Goal: Task Accomplishment & Management: Manage account settings

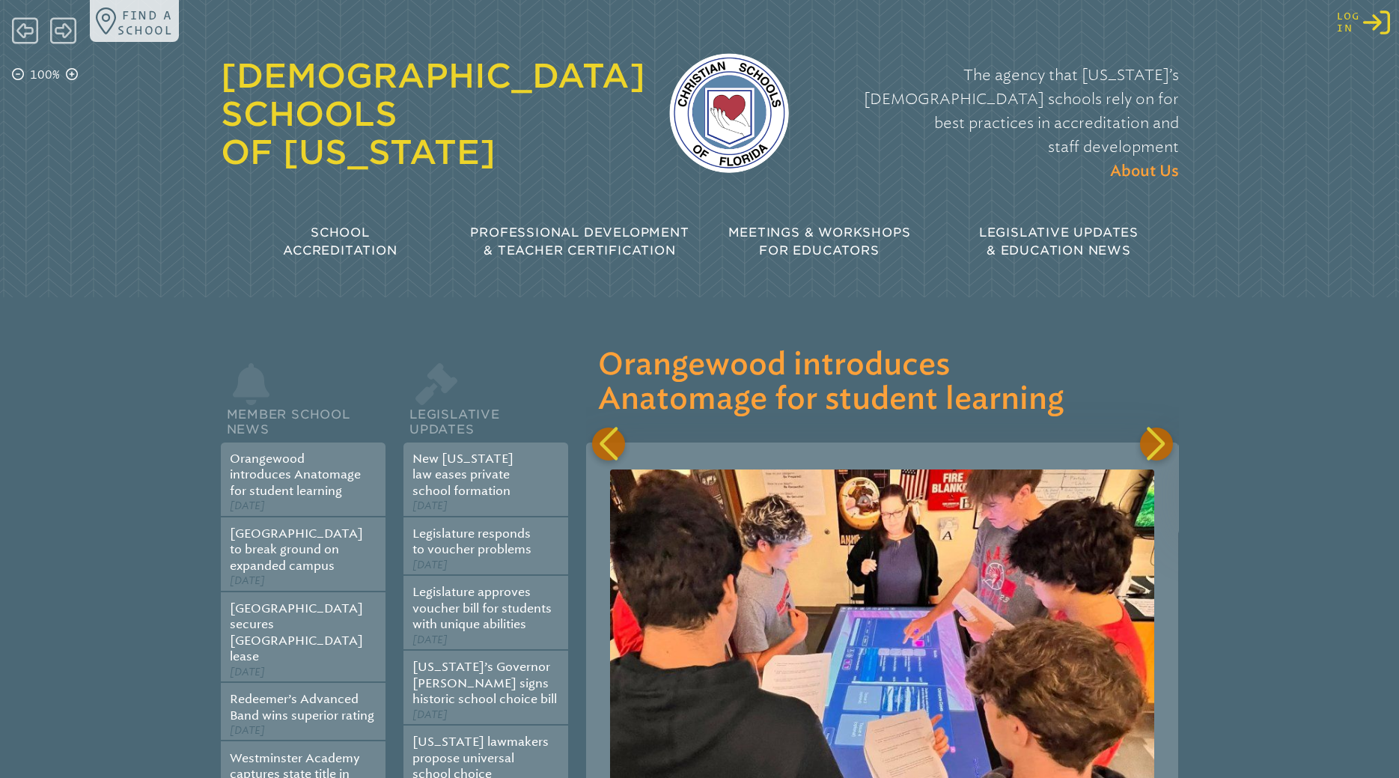
click at [1388, 25] on icon "Log in or Create Account" at bounding box center [1376, 22] width 27 height 27
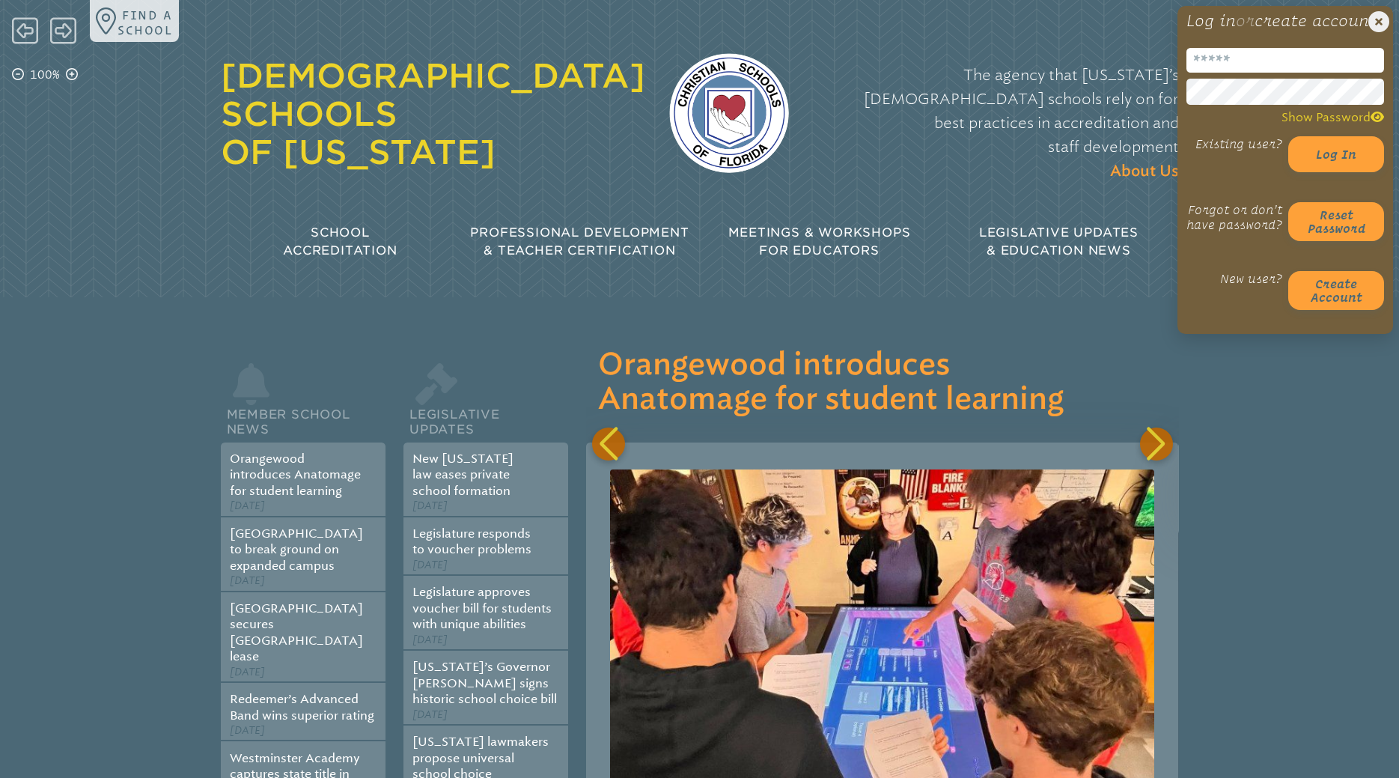
click at [1269, 73] on input "email" at bounding box center [1285, 60] width 198 height 25
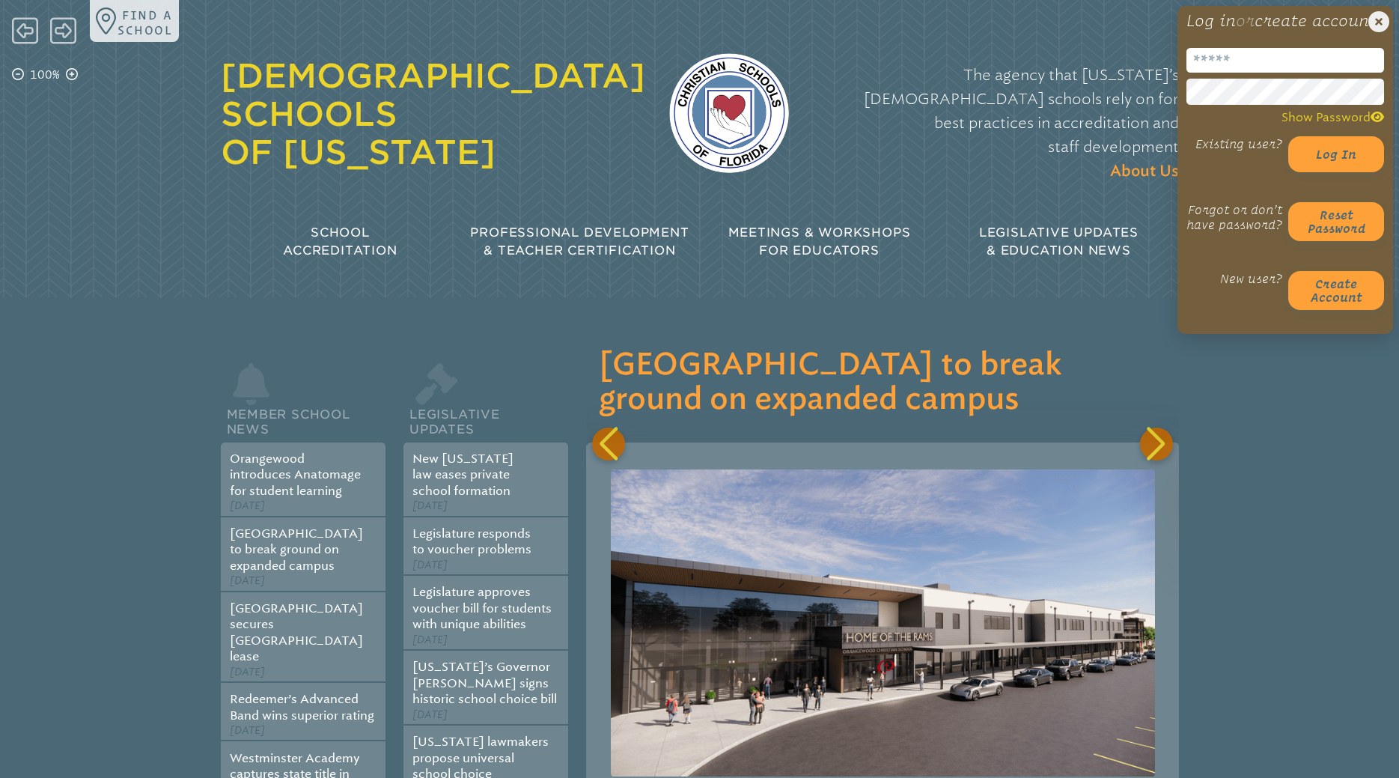
scroll to position [0, 592]
type input "**********"
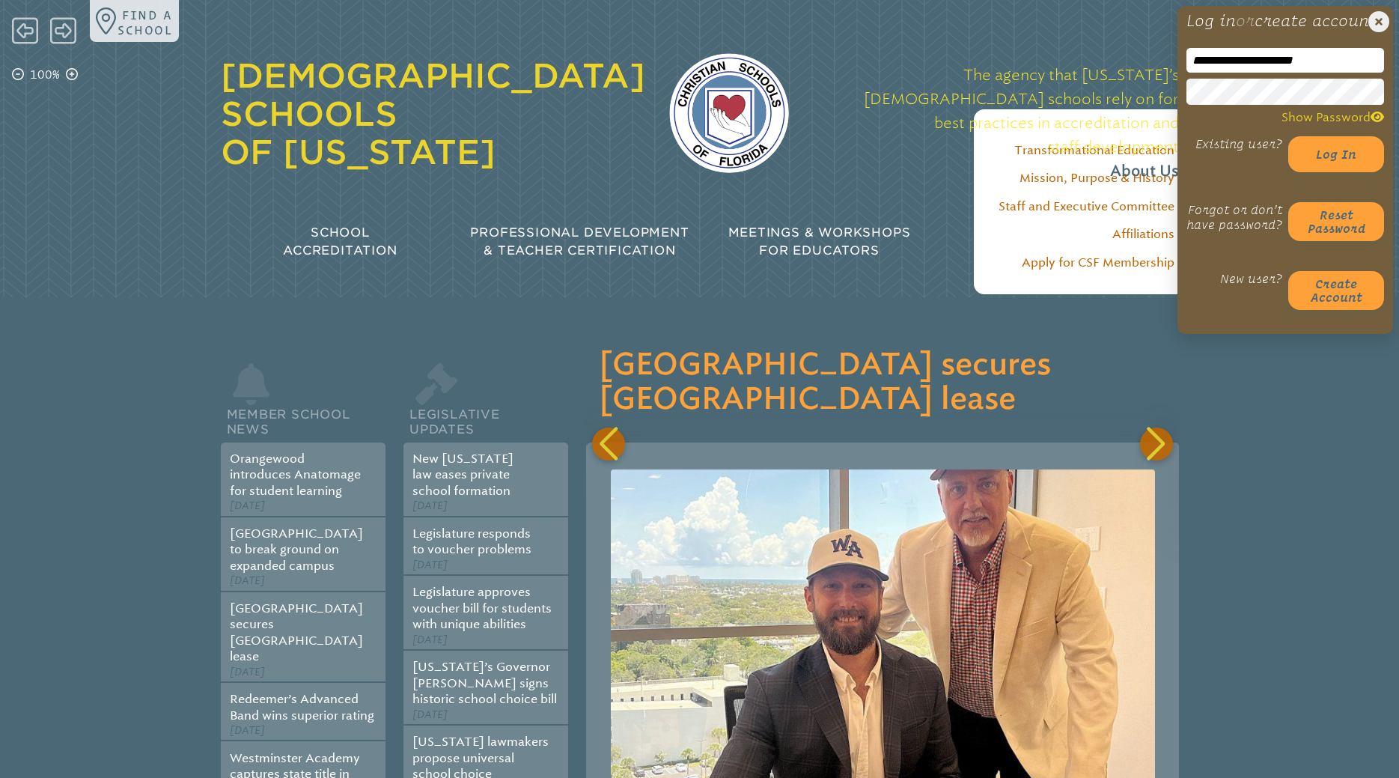
scroll to position [0, 1184]
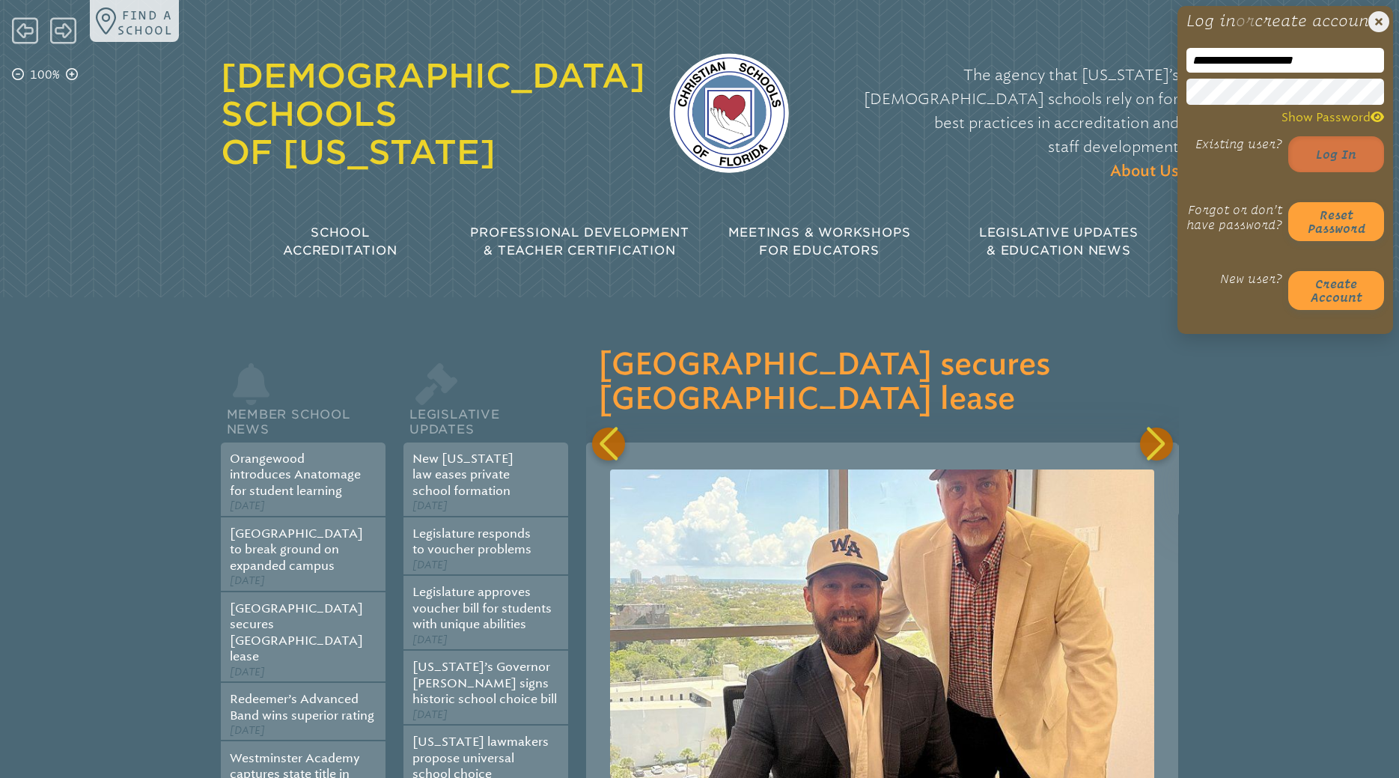
click at [1342, 172] on button "Log in" at bounding box center [1336, 154] width 96 height 36
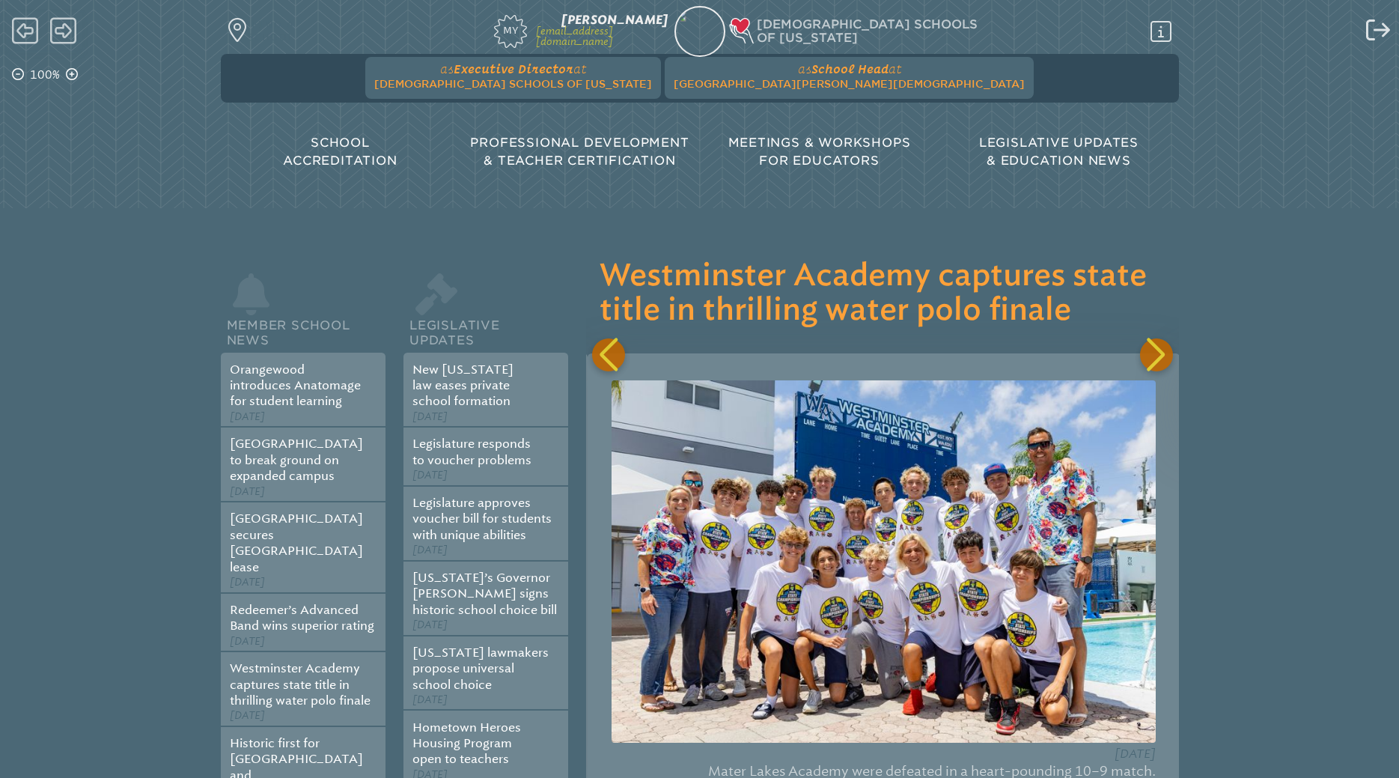
scroll to position [0, 1776]
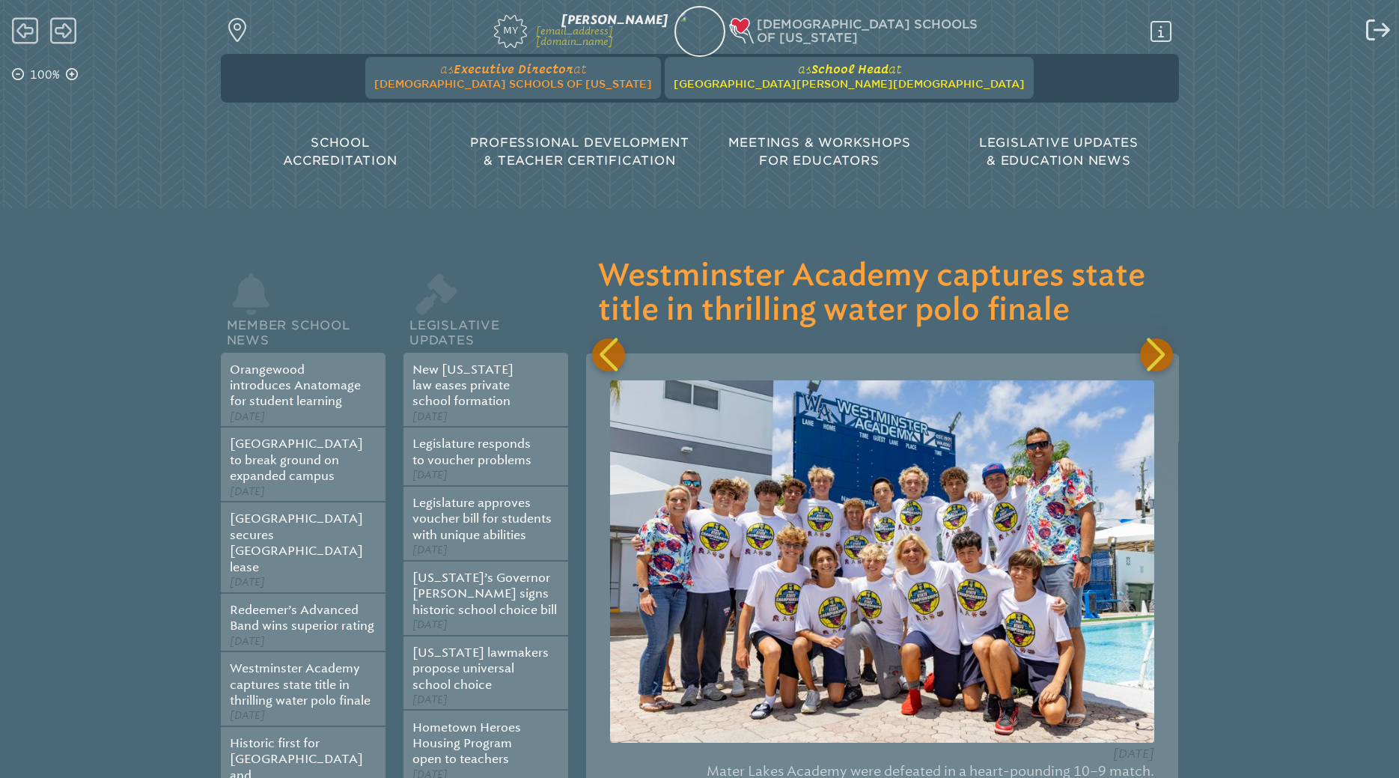
click at [802, 77] on span "at Seven Rivers Christian School" at bounding box center [849, 76] width 351 height 28
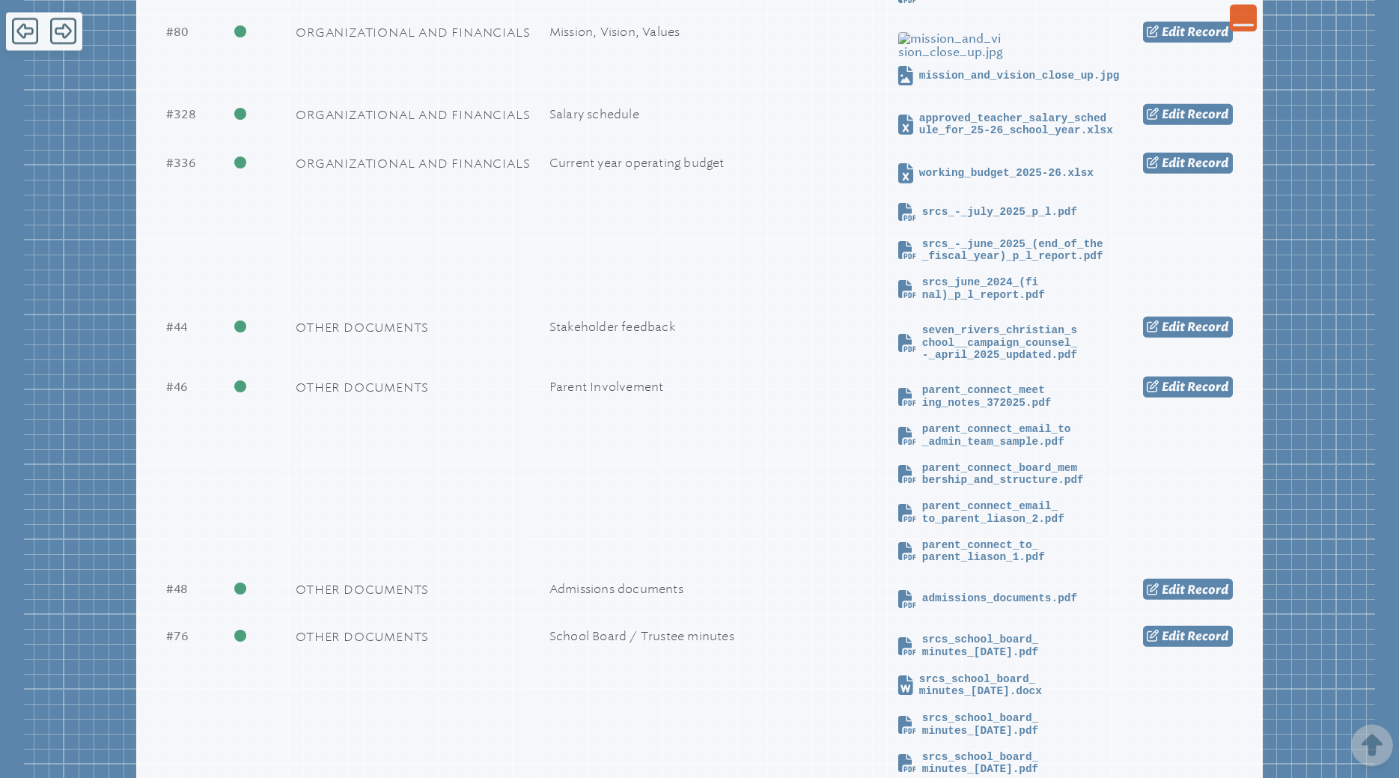
scroll to position [3682, 0]
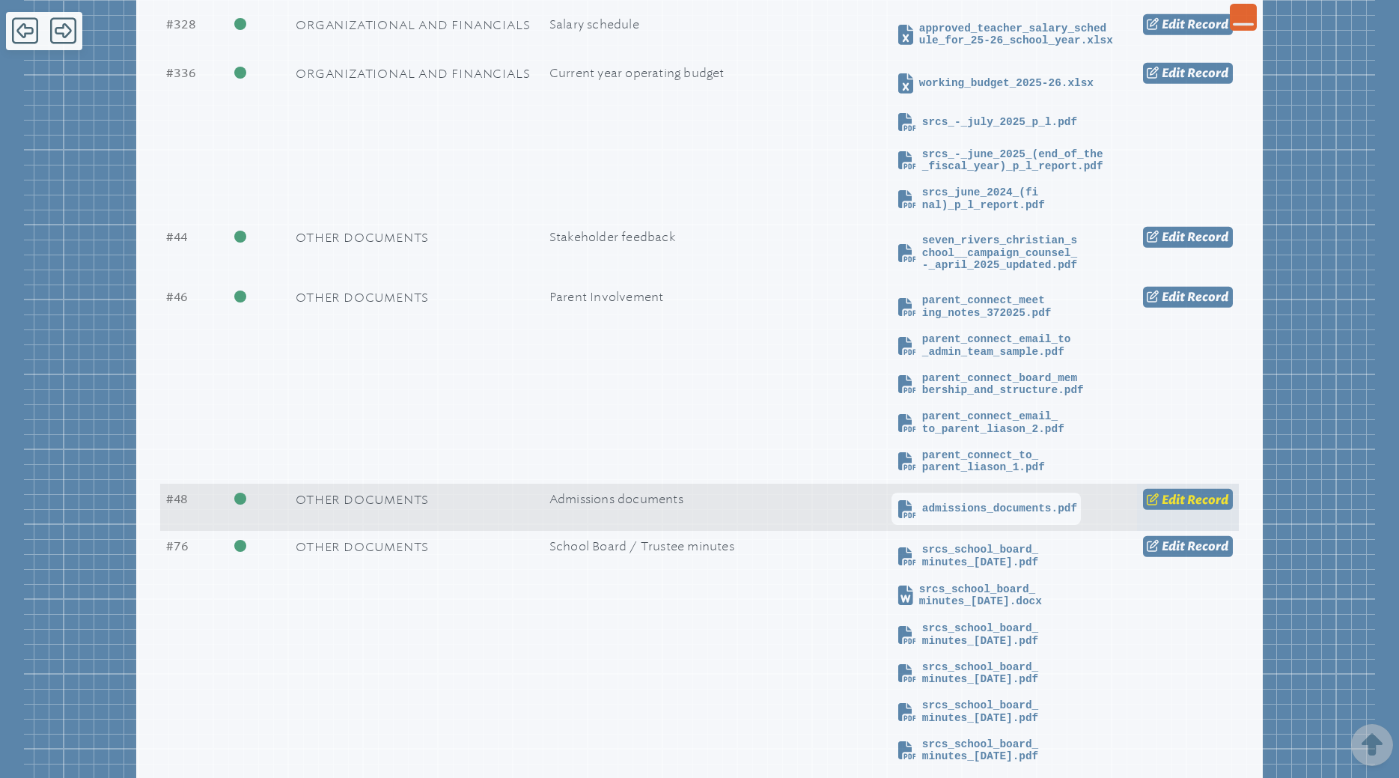
click at [1187, 506] on span "Record" at bounding box center [1207, 499] width 41 height 14
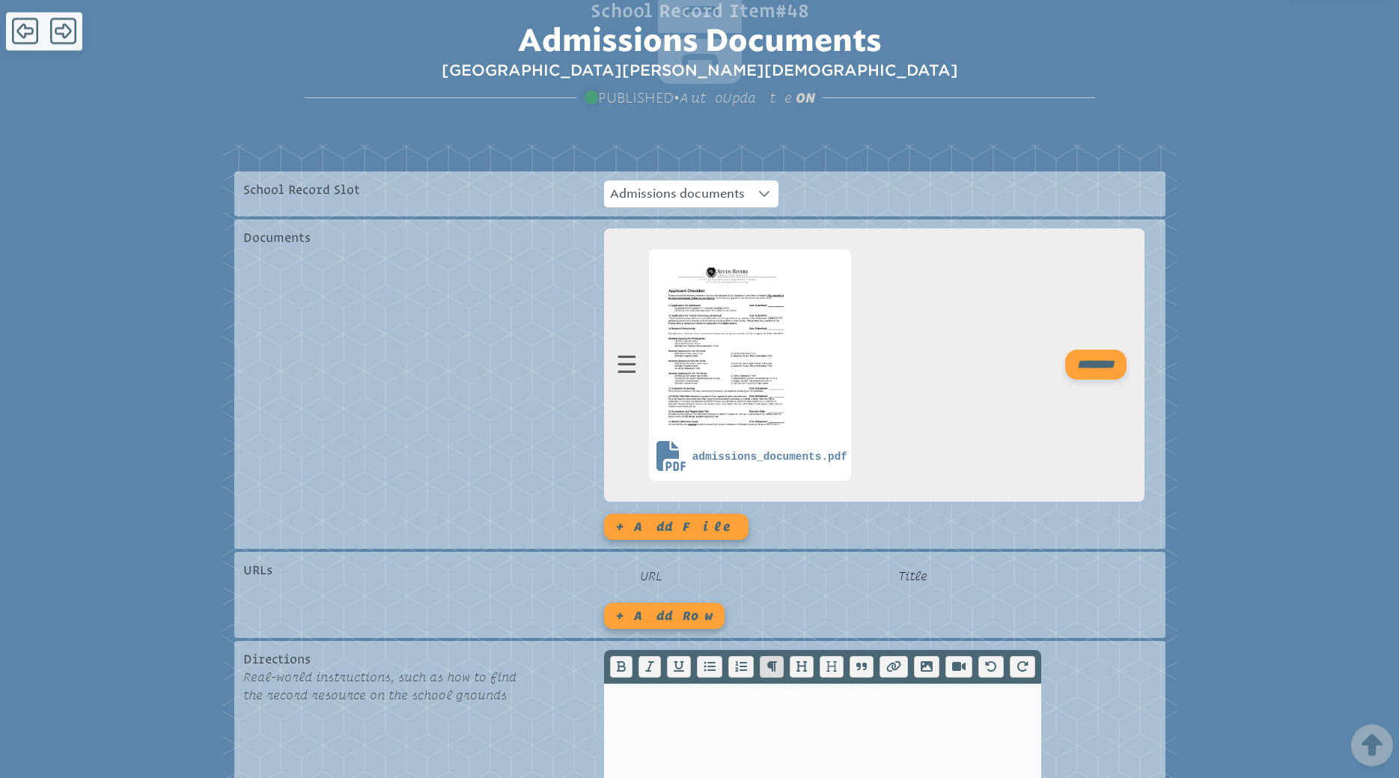
scroll to position [305, 0]
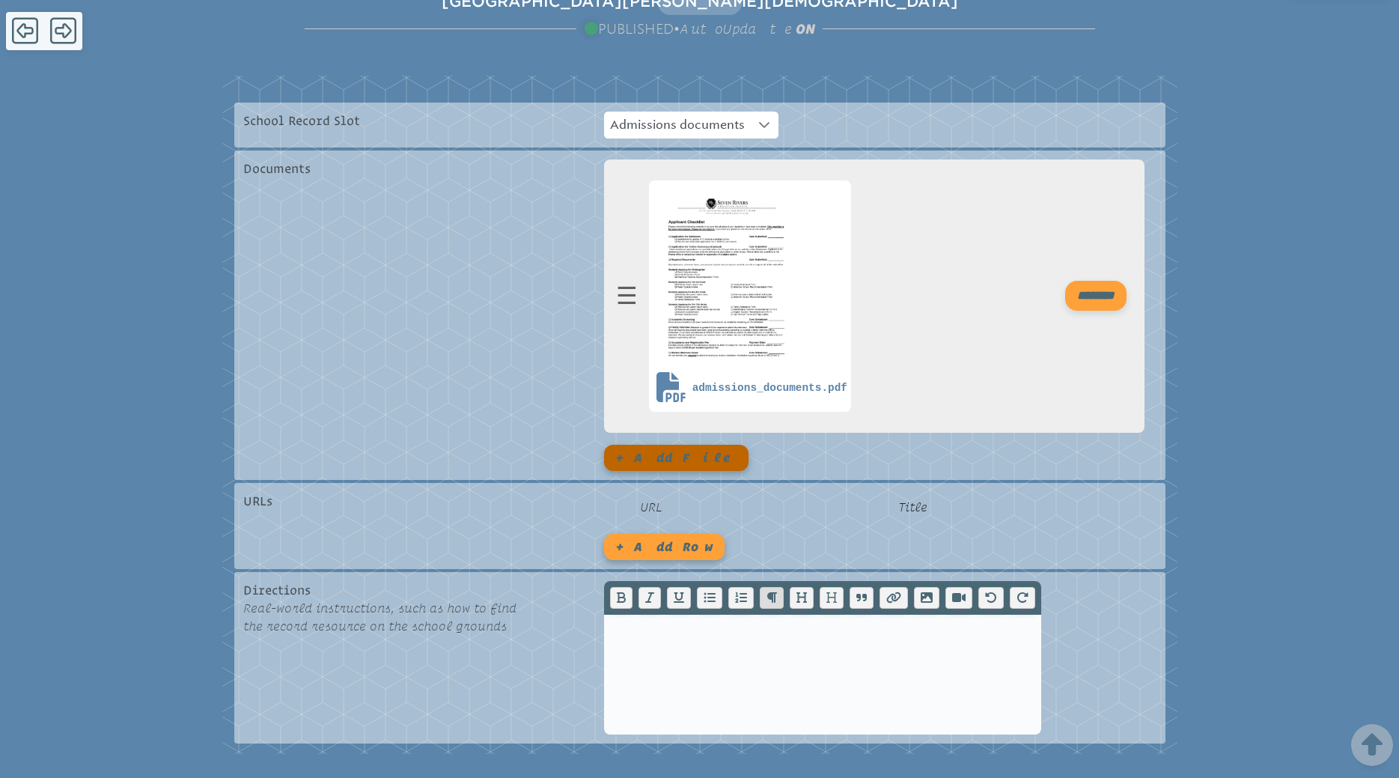
click at [659, 460] on button "+ Add file" at bounding box center [676, 458] width 144 height 26
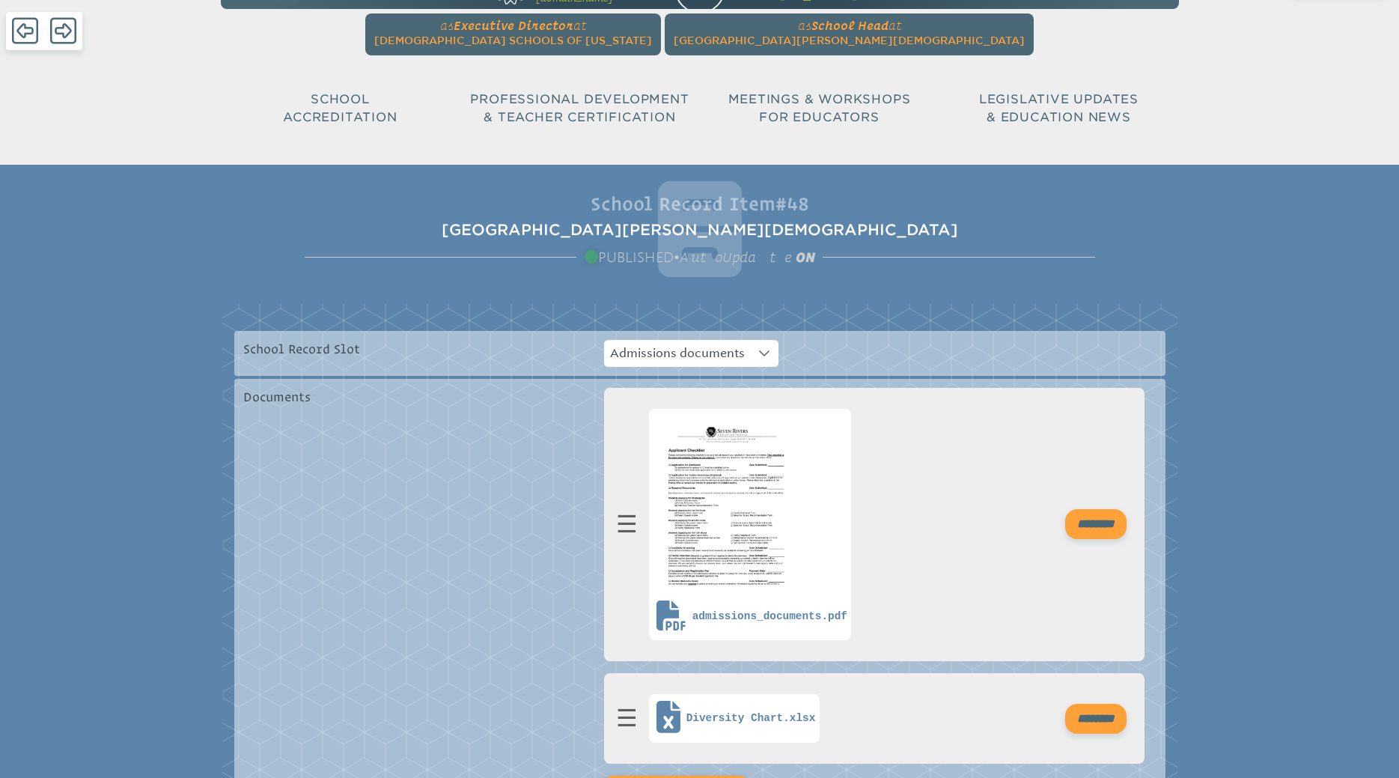
scroll to position [0, 0]
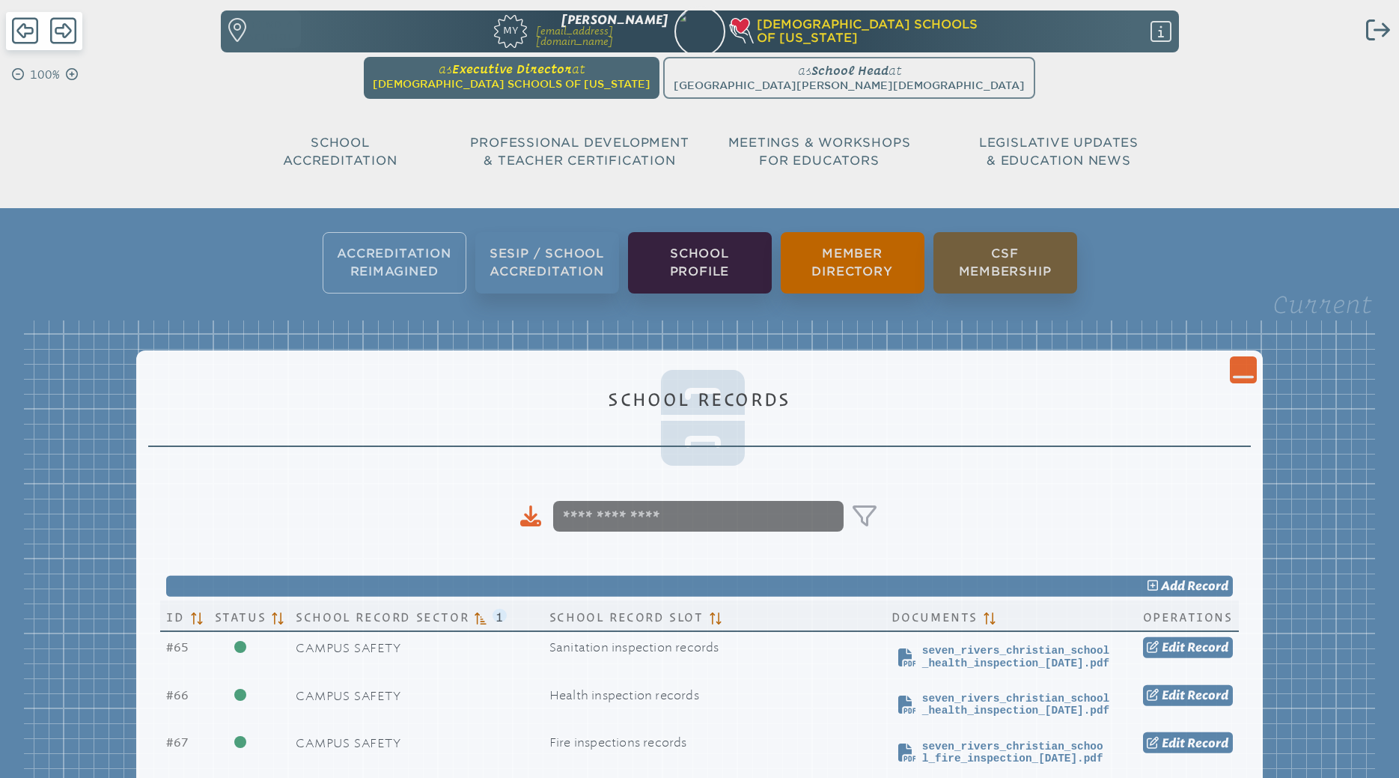
click at [539, 78] on span "at Christian Schools of Florida" at bounding box center [512, 76] width 278 height 28
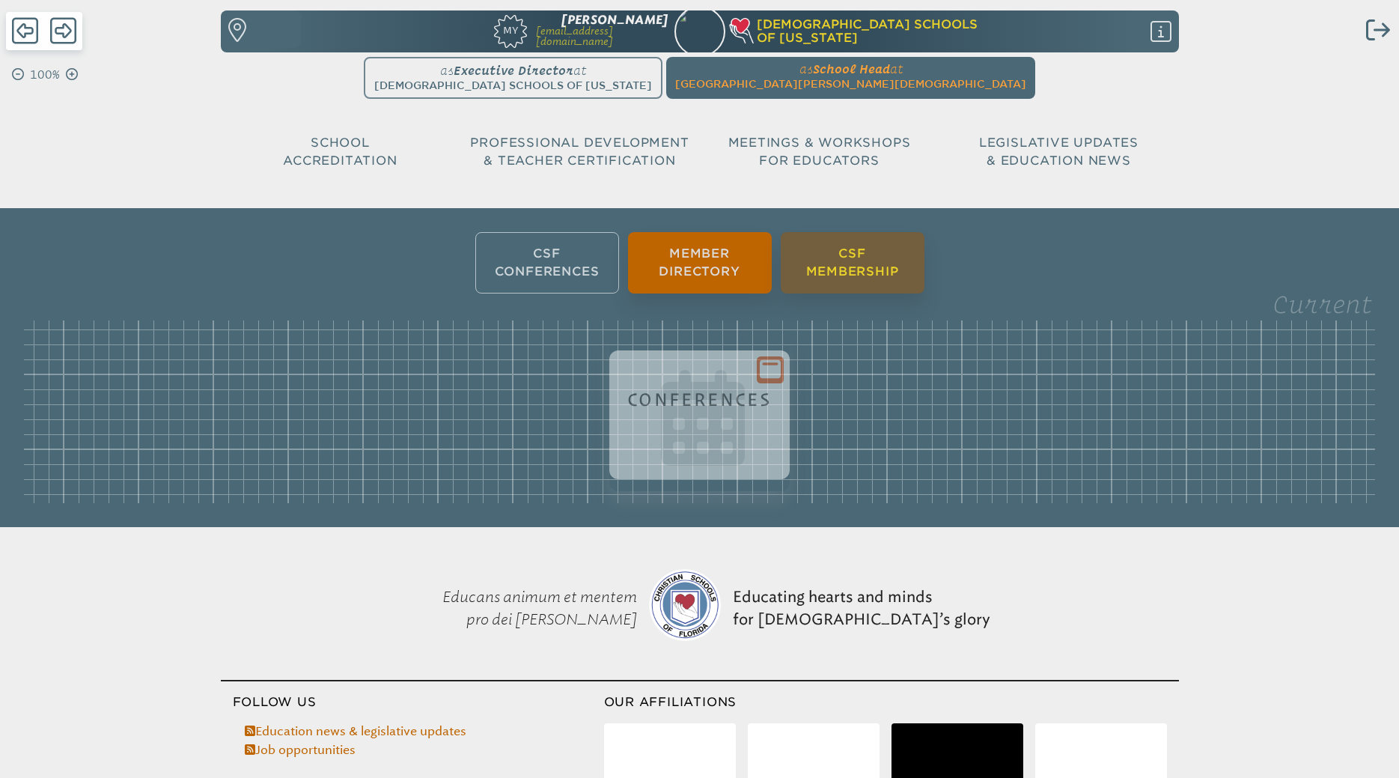
click at [852, 275] on li "CSF Membership" at bounding box center [853, 262] width 144 height 61
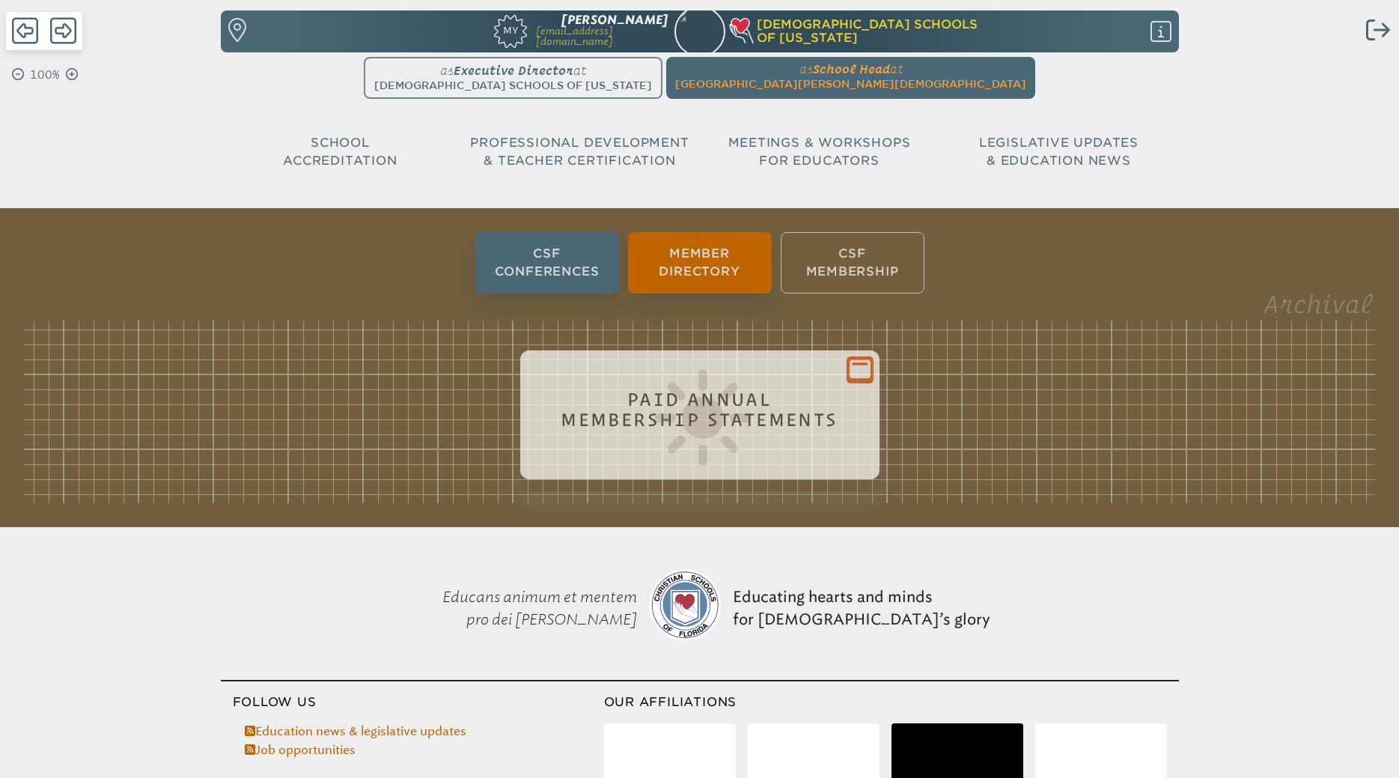
click at [769, 400] on h1 "Paid Annual Membership Statements" at bounding box center [699, 409] width 323 height 40
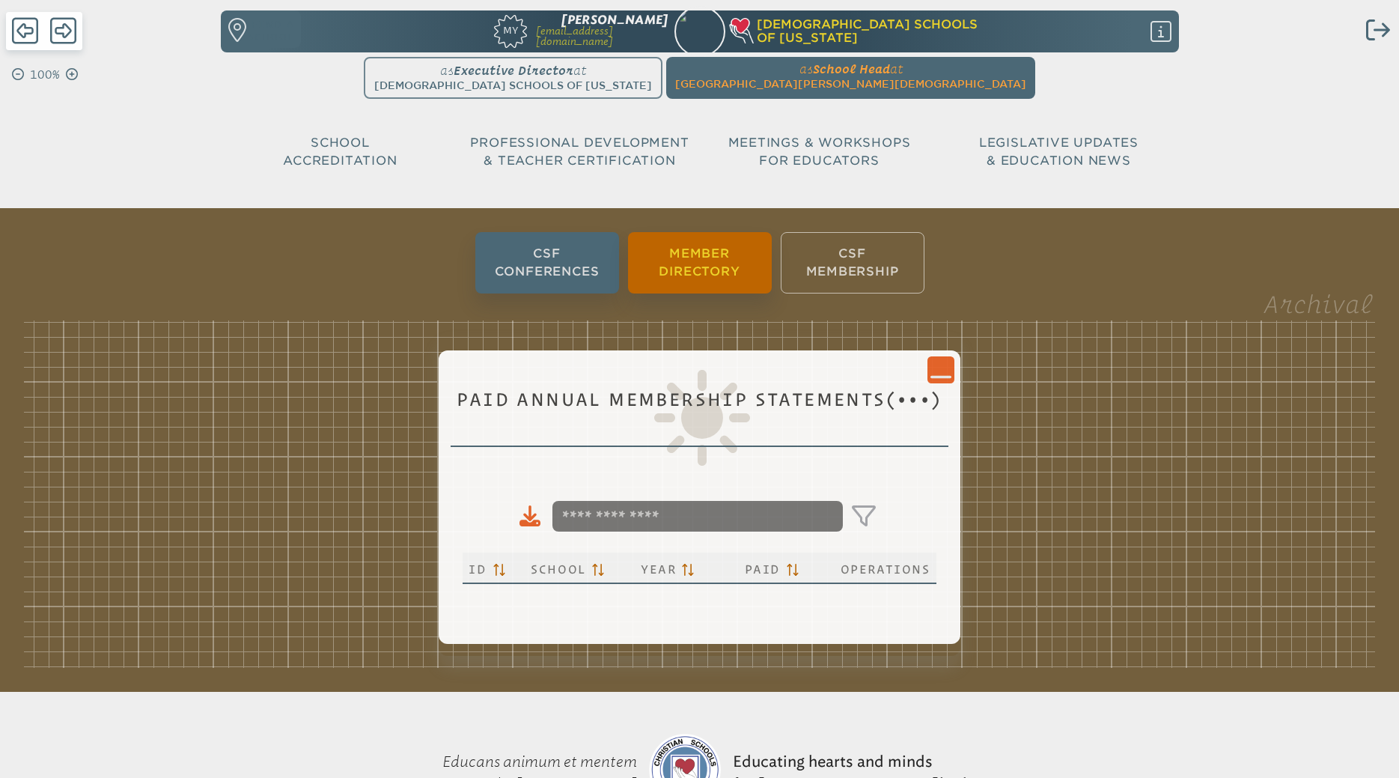
click at [693, 277] on li "Member Directory" at bounding box center [700, 262] width 144 height 61
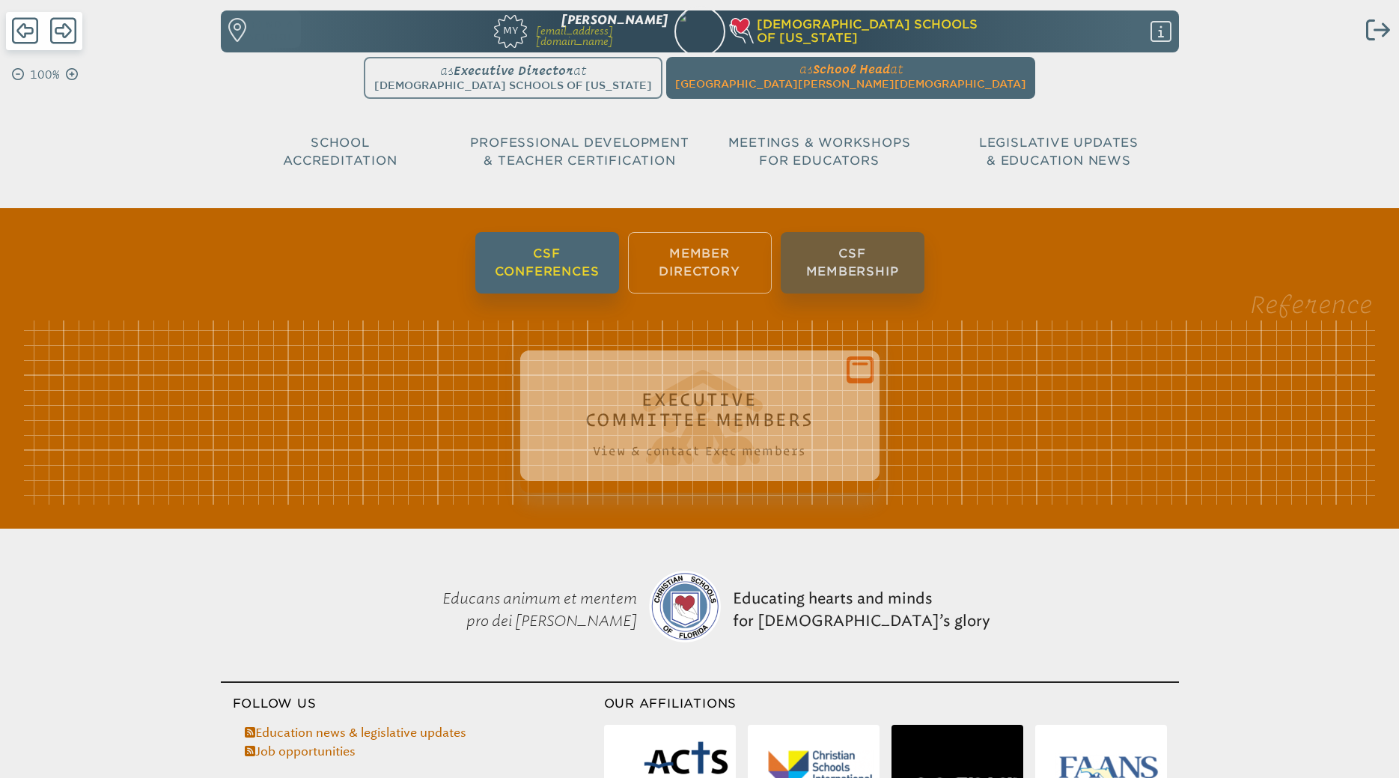
click at [541, 277] on li "CSF Conferences" at bounding box center [547, 262] width 144 height 61
